Goal: Check status: Check status

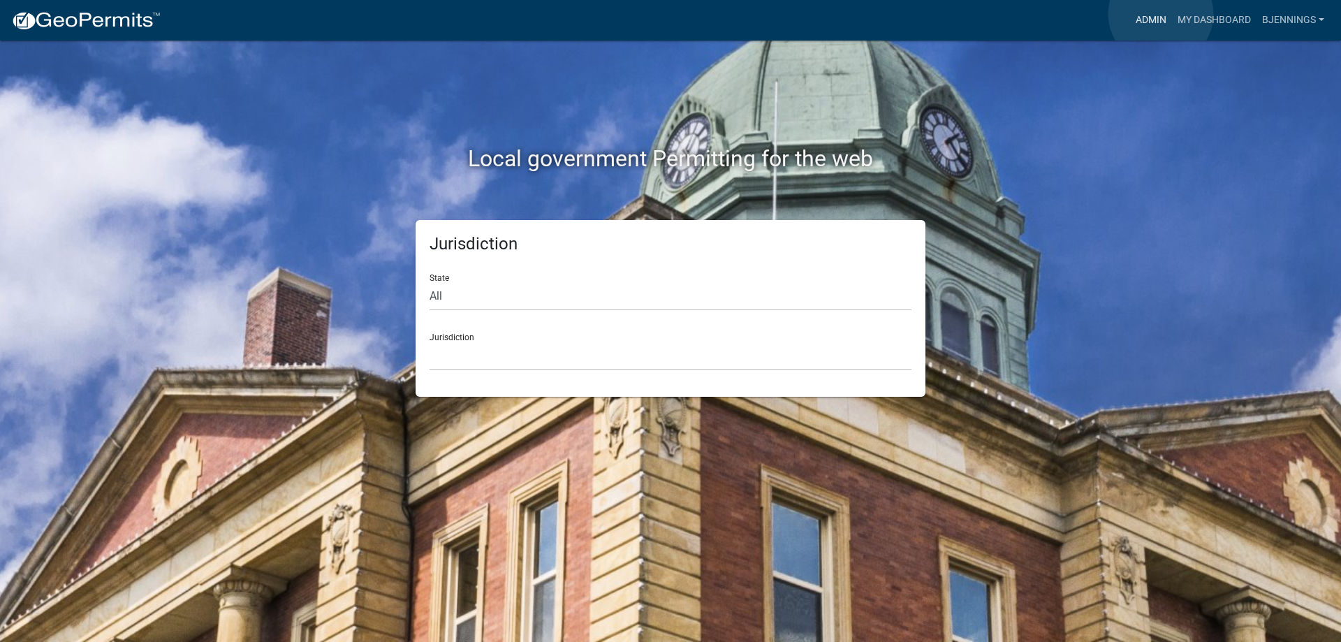
click at [1161, 14] on link "Admin" at bounding box center [1151, 20] width 42 height 27
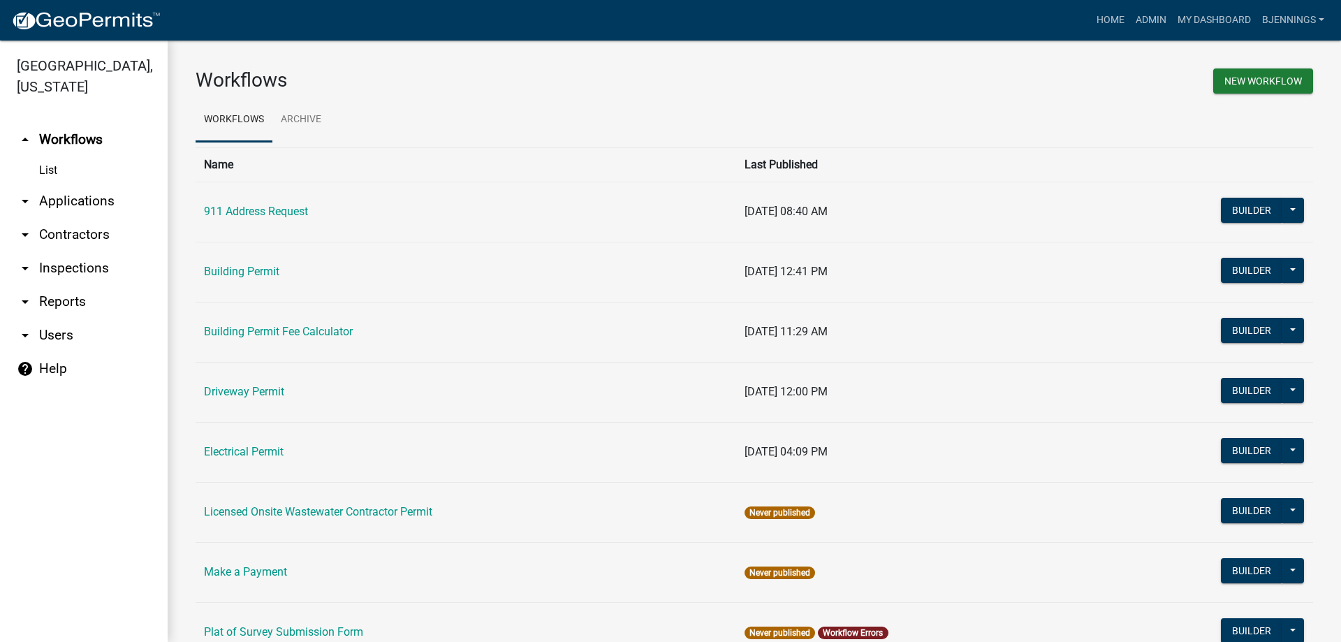
click at [72, 184] on link "arrow_drop_down Applications" at bounding box center [84, 201] width 168 height 34
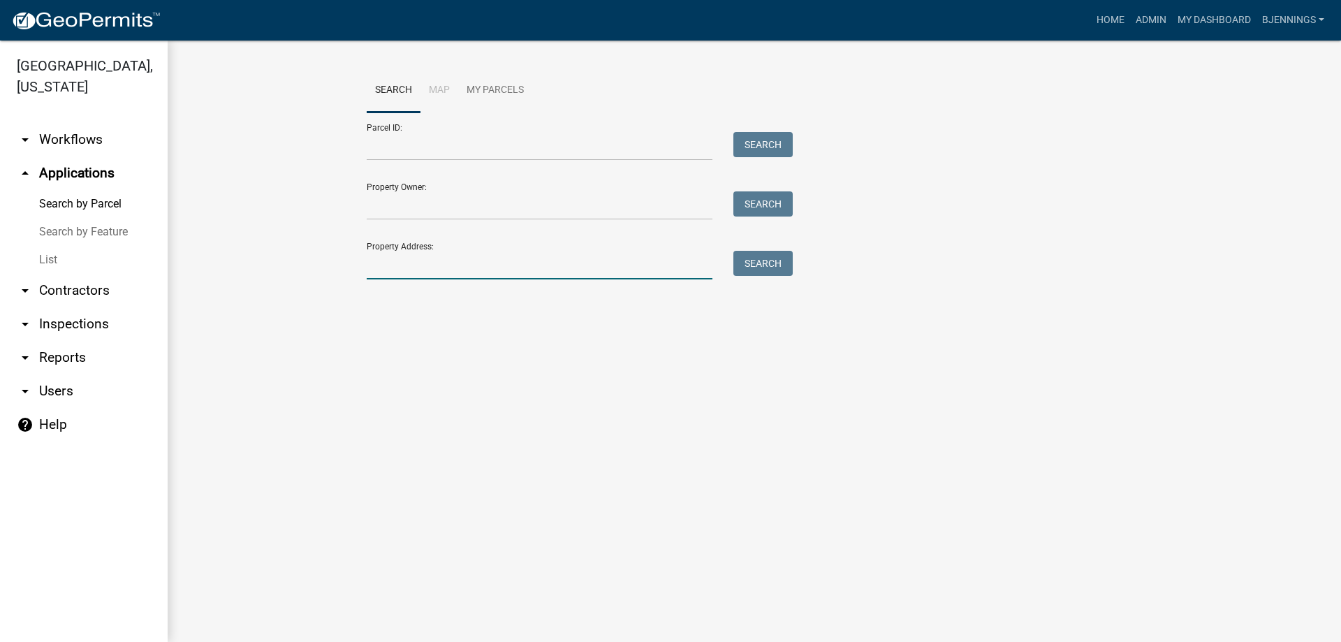
click at [435, 252] on input "Property Address:" at bounding box center [540, 265] width 346 height 29
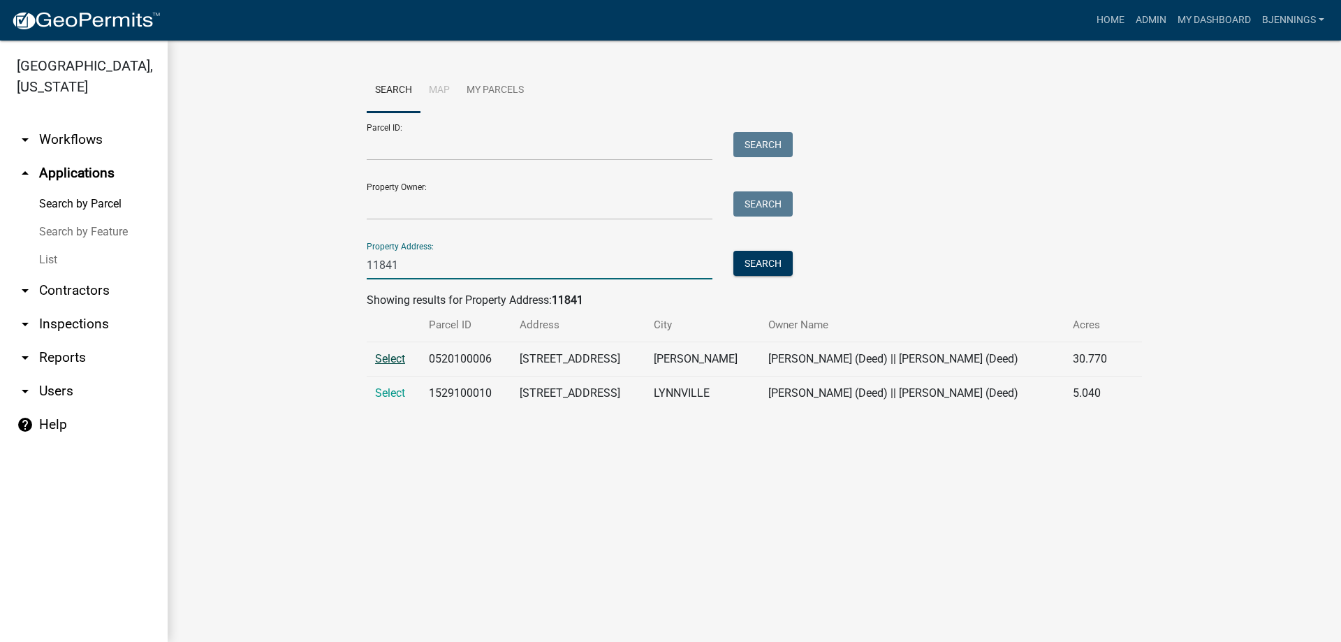
type input "11841"
click at [402, 364] on span "Select" at bounding box center [390, 358] width 30 height 13
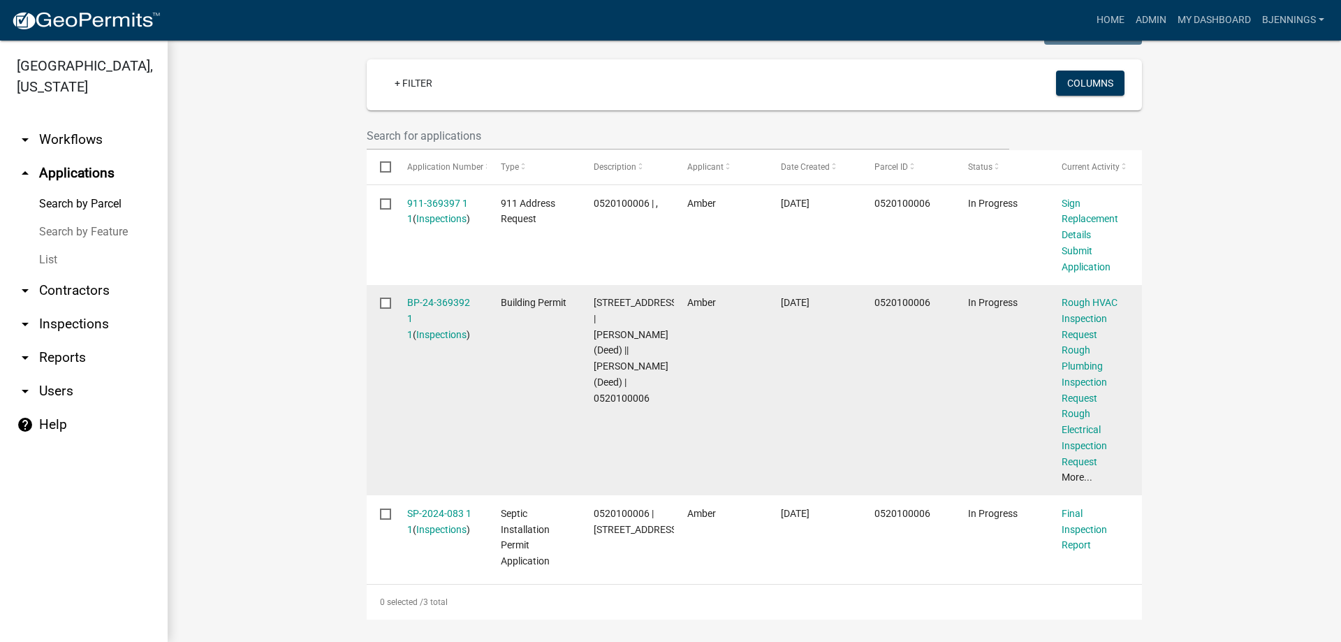
scroll to position [373, 0]
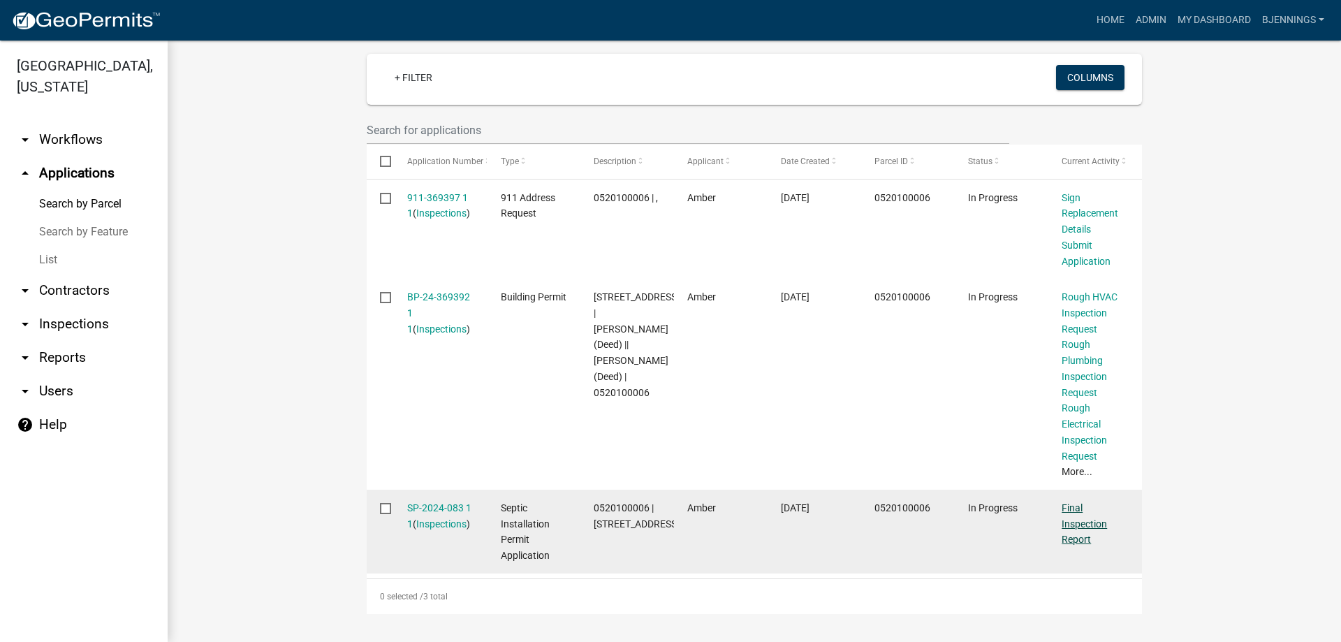
click at [1069, 523] on link "Final Inspection Report" at bounding box center [1084, 523] width 45 height 43
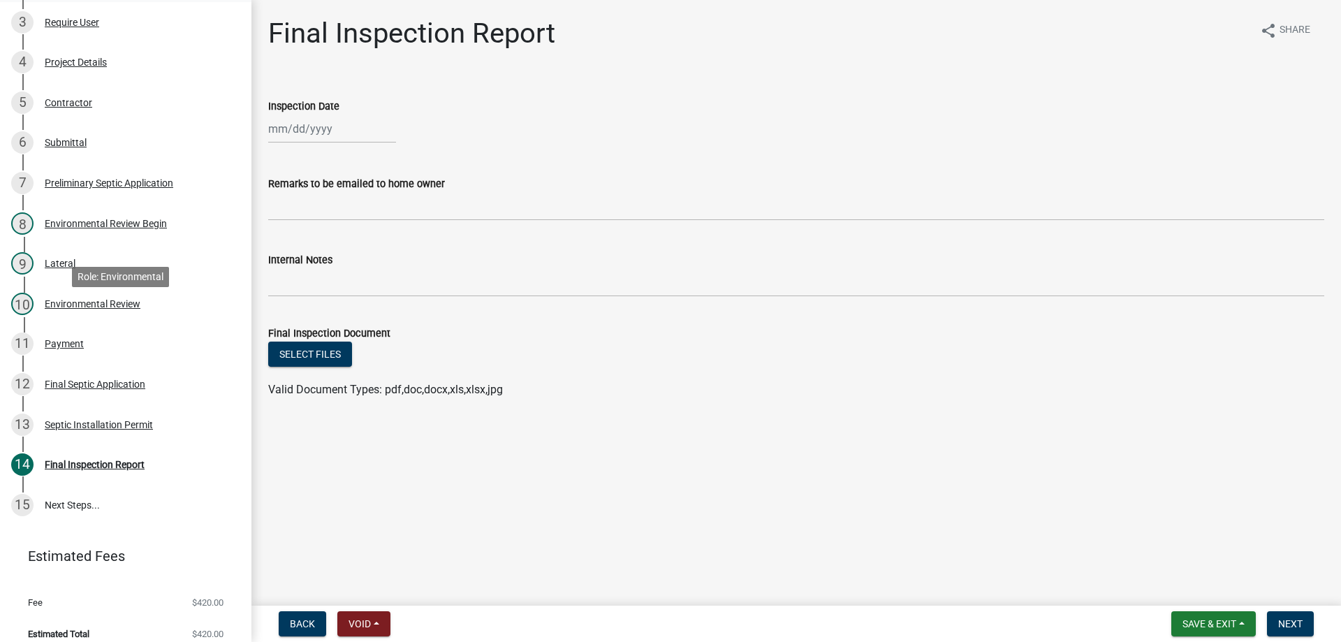
scroll to position [333, 0]
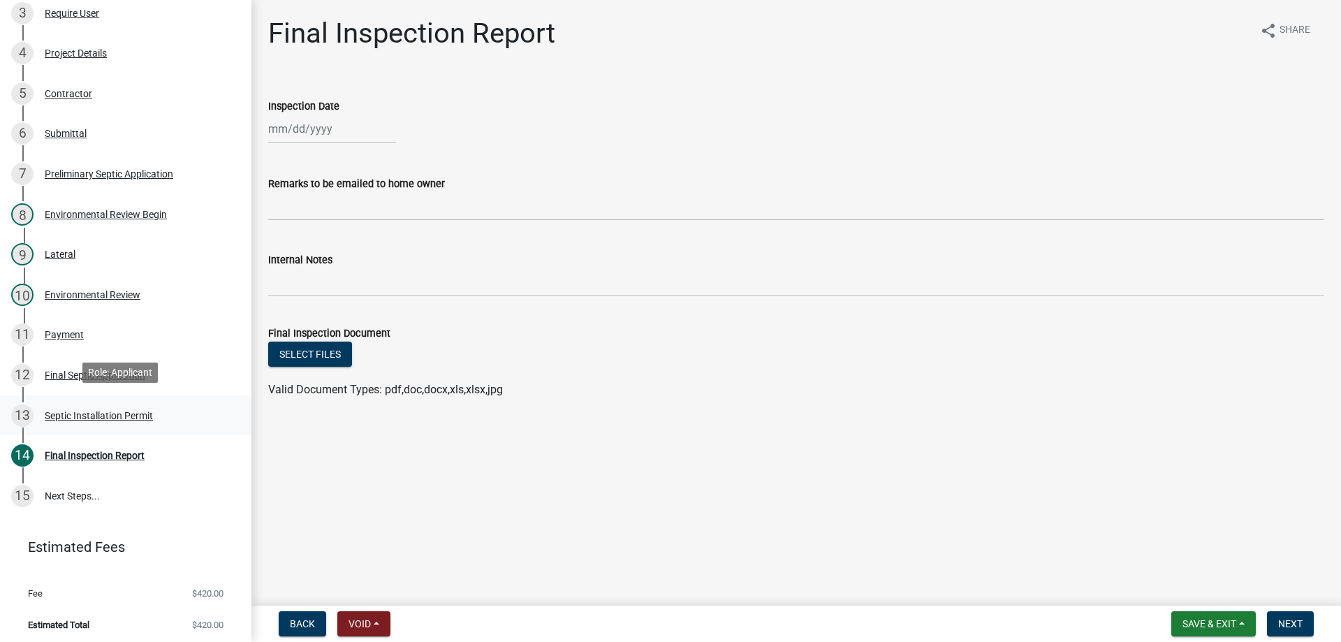
click at [81, 411] on div "Septic Installation Permit" at bounding box center [99, 416] width 108 height 10
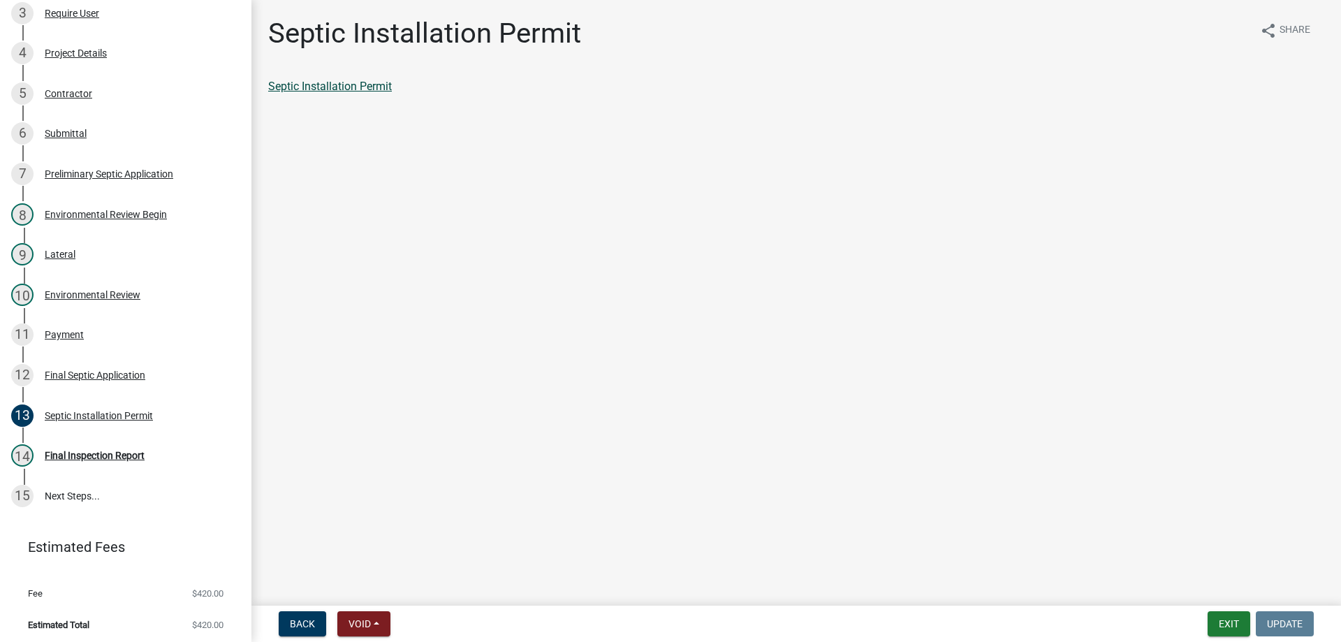
click at [363, 83] on link "Septic Installation Permit" at bounding box center [330, 86] width 124 height 13
